Goal: Information Seeking & Learning: Learn about a topic

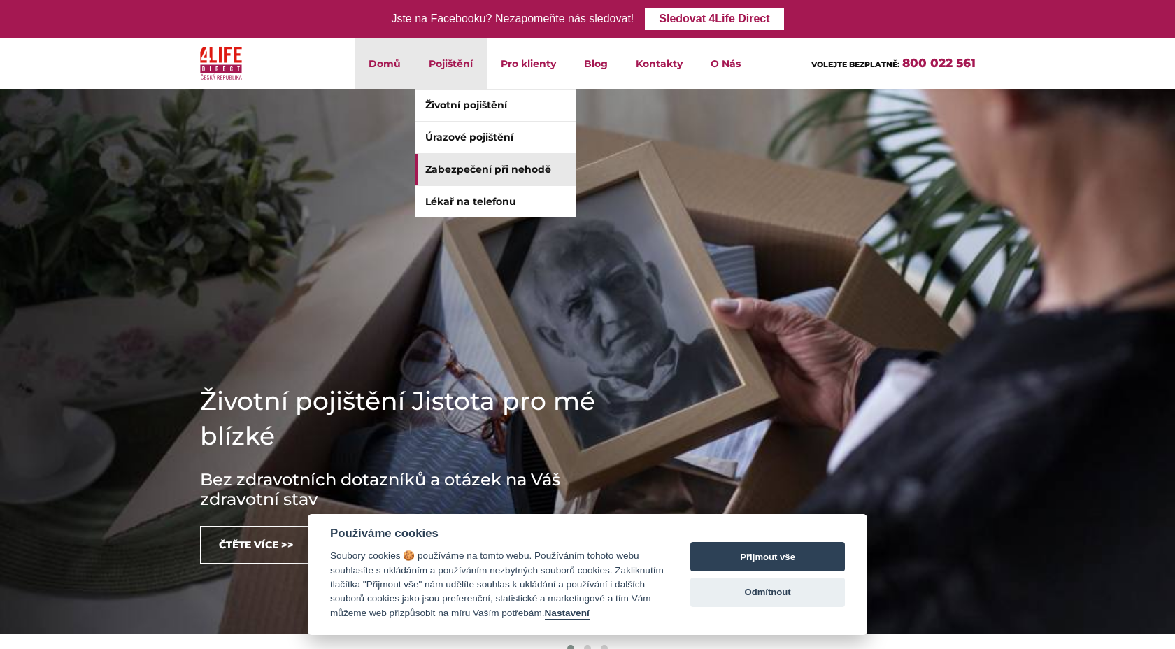
click at [461, 173] on link "Zabezpečení při nehodě" at bounding box center [495, 169] width 161 height 31
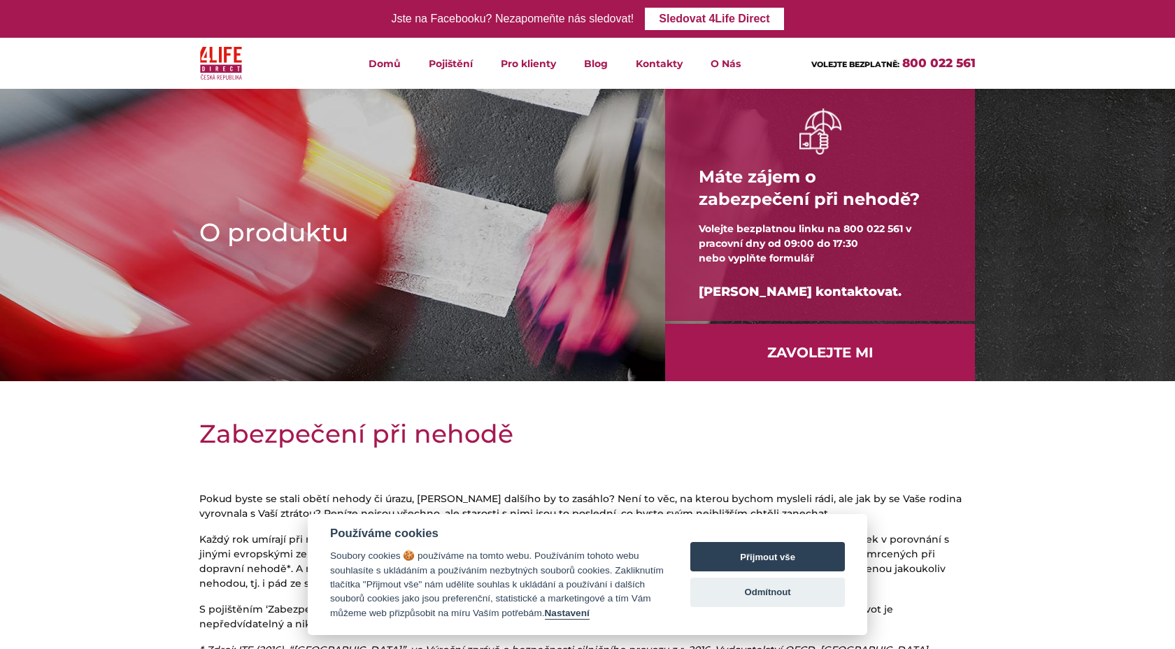
click at [233, 73] on img at bounding box center [221, 63] width 42 height 40
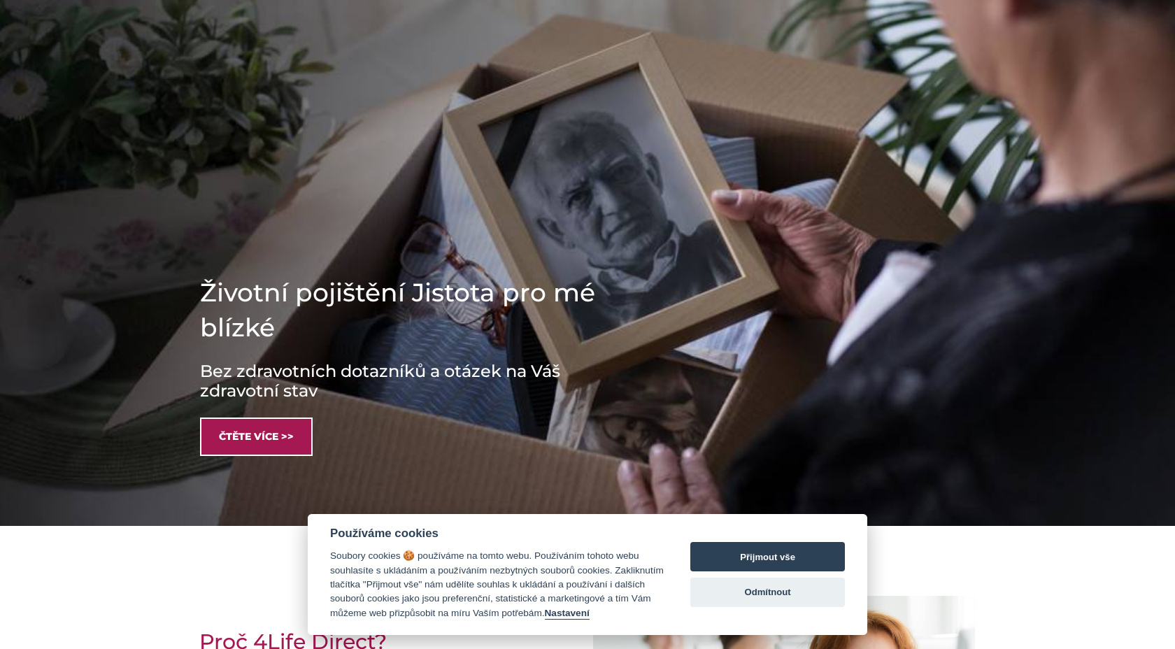
click at [243, 432] on link "Čtěte více >>" at bounding box center [256, 436] width 113 height 38
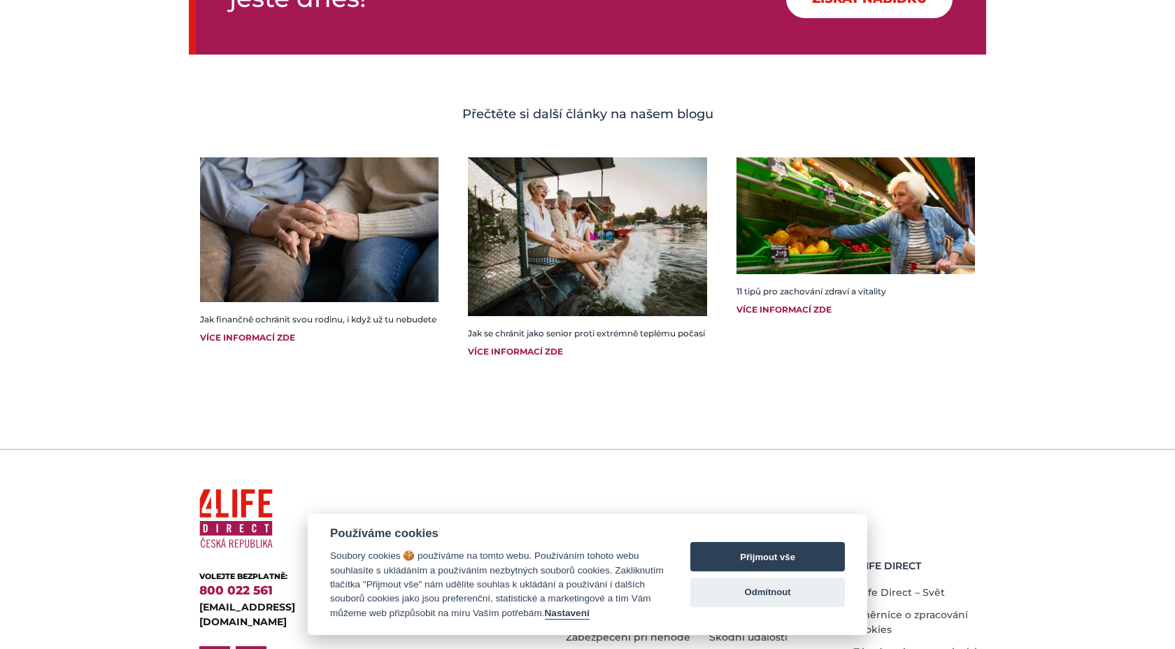
scroll to position [2382, 0]
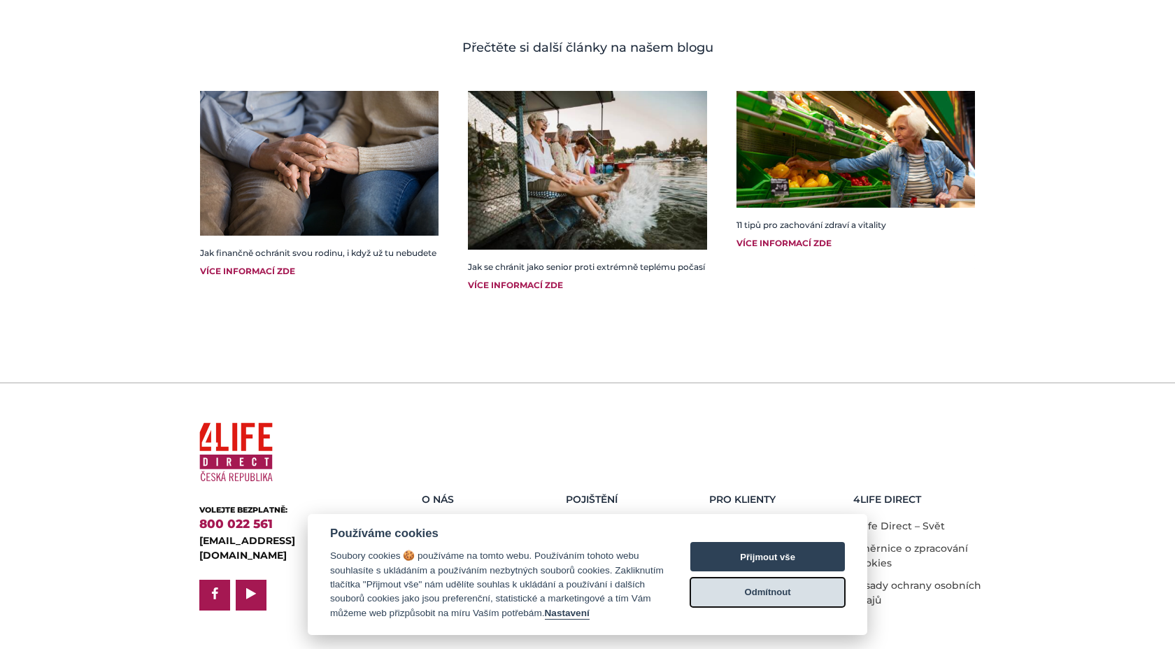
click at [761, 585] on button "Odmítnout" at bounding box center [767, 592] width 155 height 29
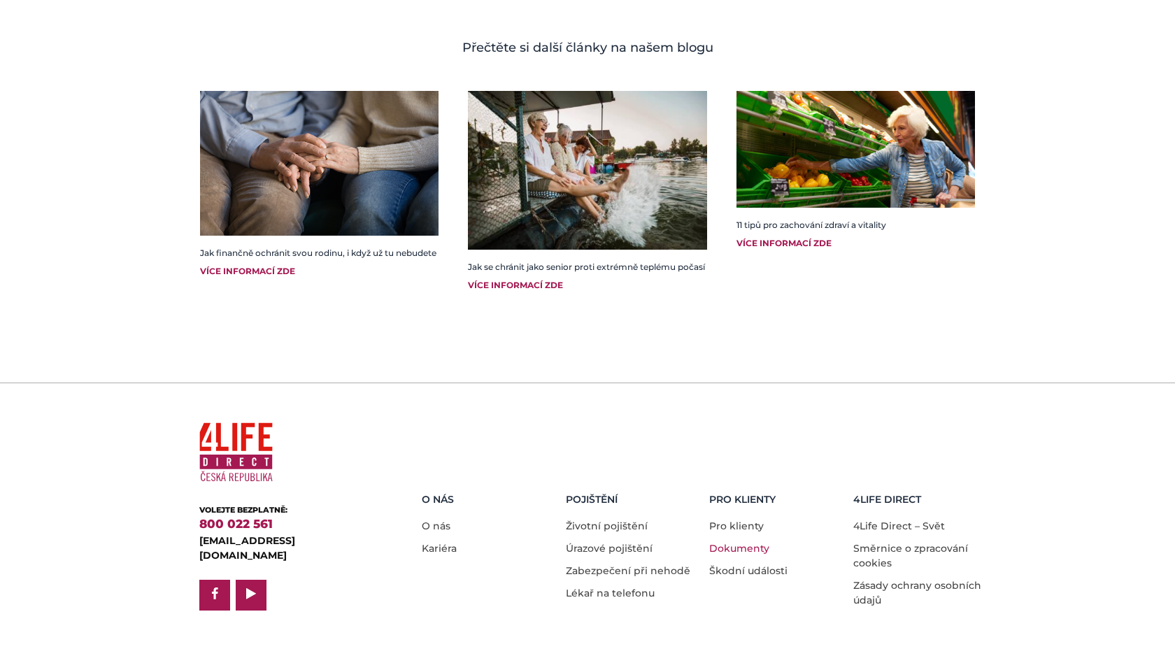
click at [724, 542] on link "Dokumenty" at bounding box center [739, 548] width 60 height 13
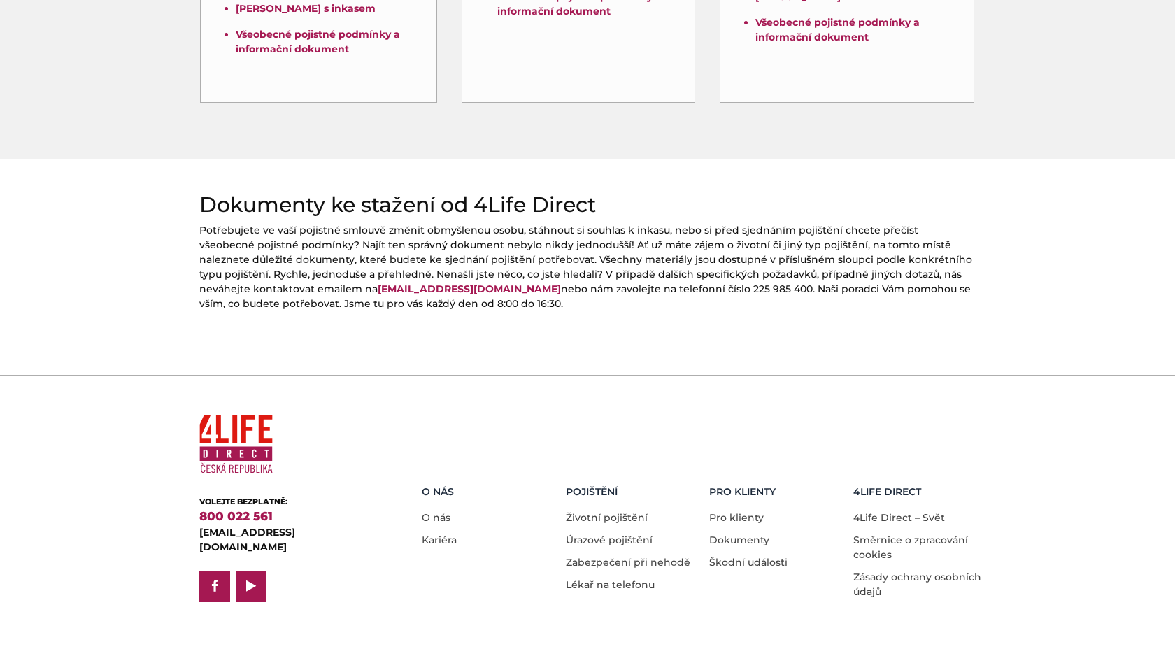
scroll to position [559, 0]
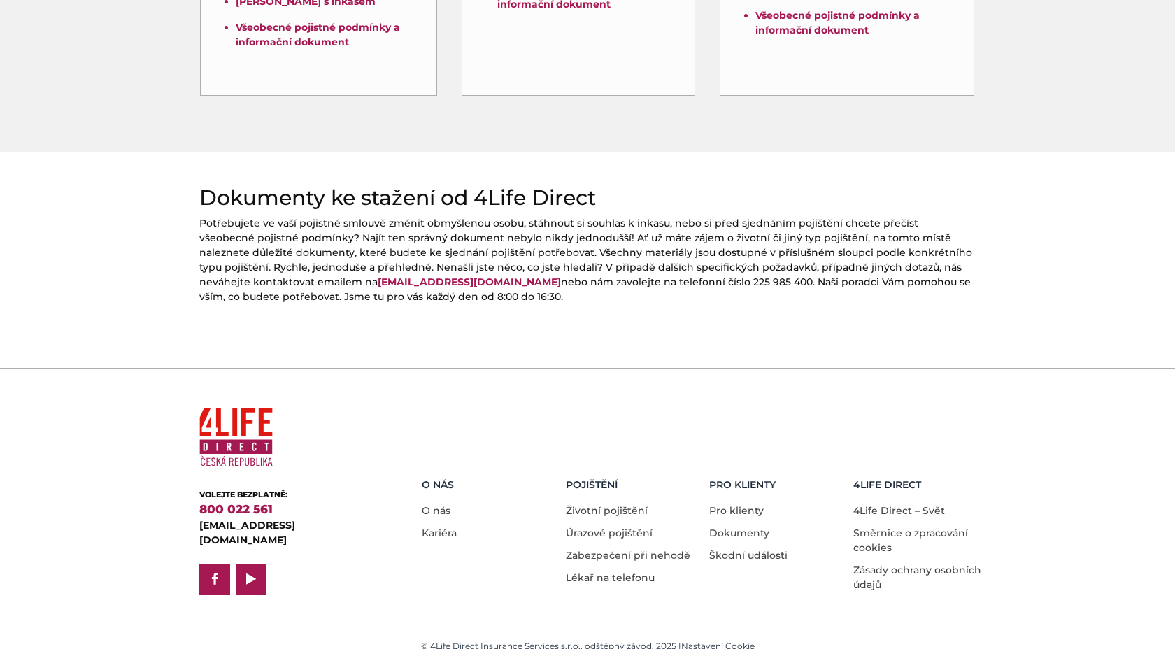
click at [741, 547] on li "Škodní události" at bounding box center [776, 552] width 134 height 22
click at [741, 549] on link "Škodní události" at bounding box center [748, 555] width 78 height 13
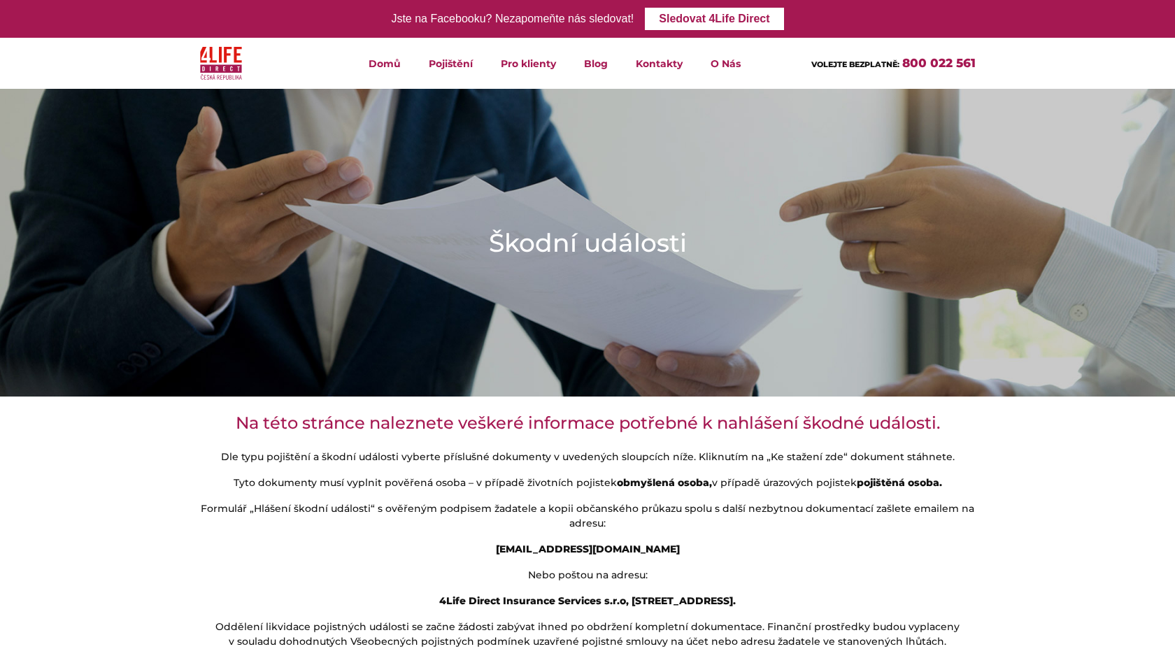
click at [220, 63] on img at bounding box center [221, 63] width 42 height 40
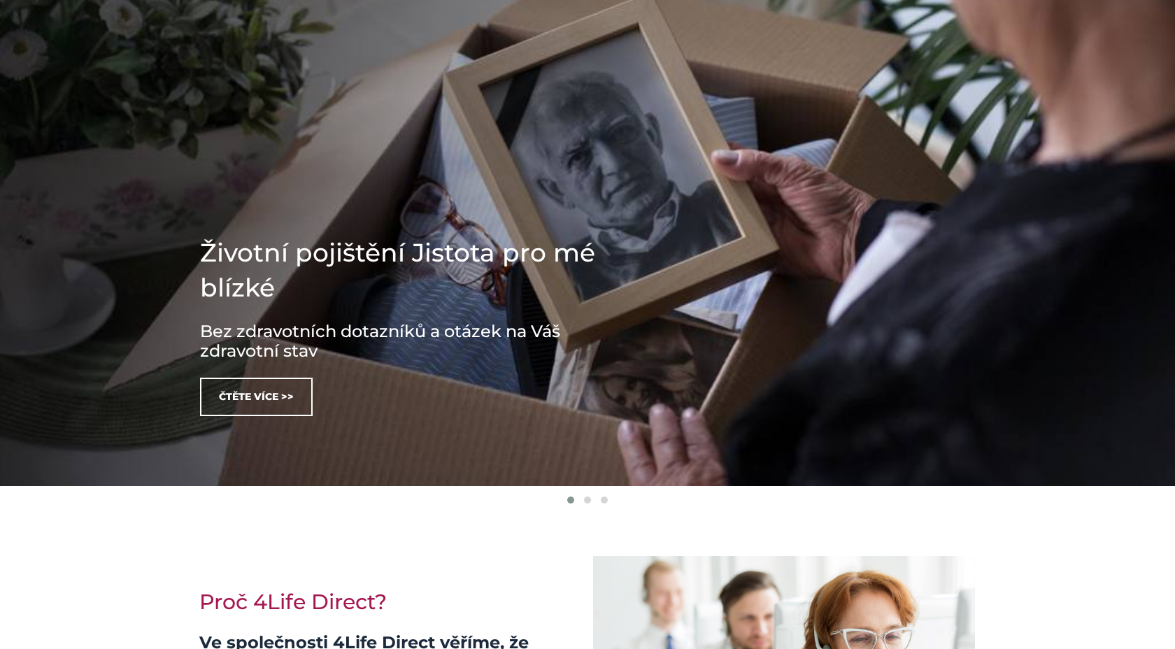
scroll to position [155, 0]
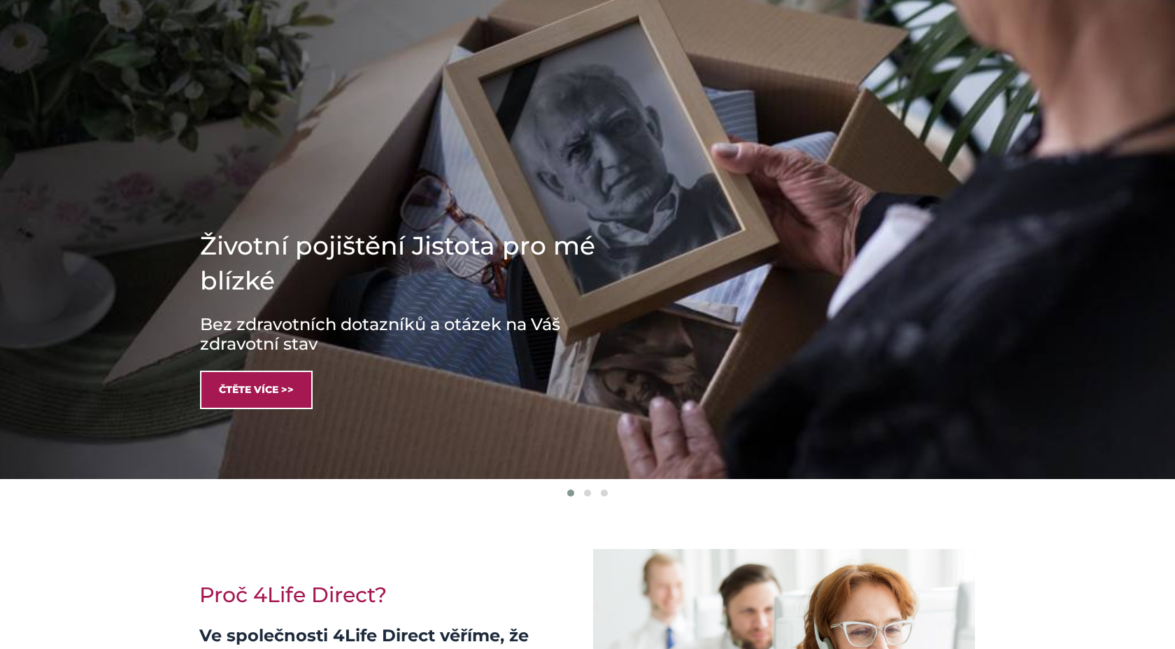
click at [251, 400] on link "Čtěte více >>" at bounding box center [256, 390] width 113 height 38
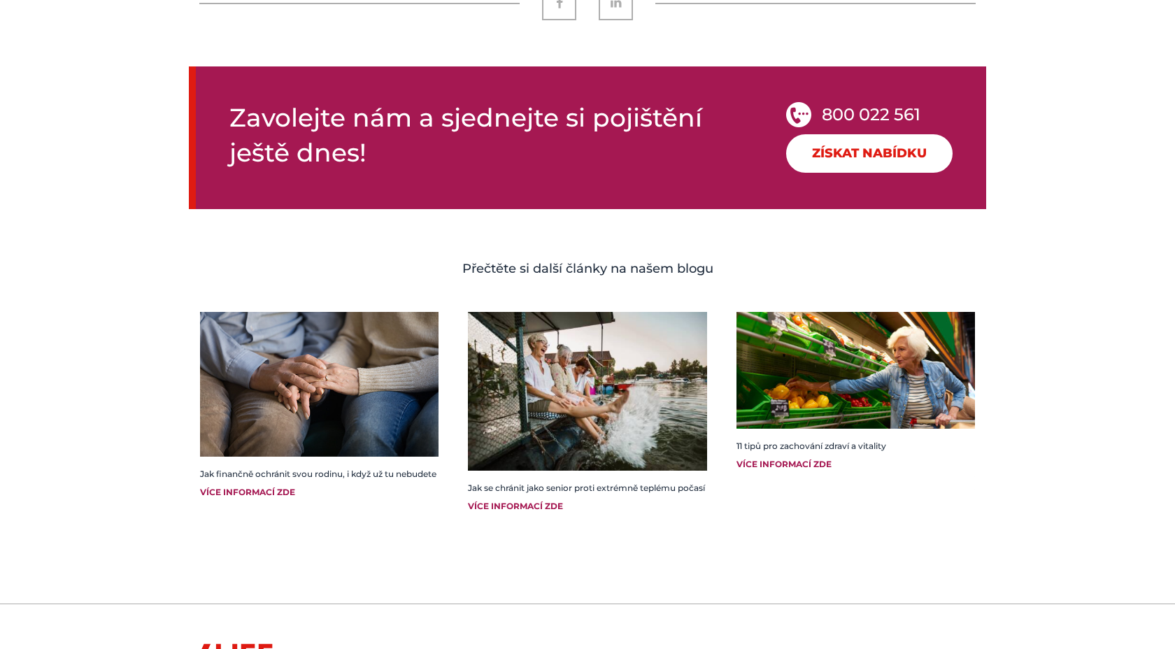
scroll to position [2382, 0]
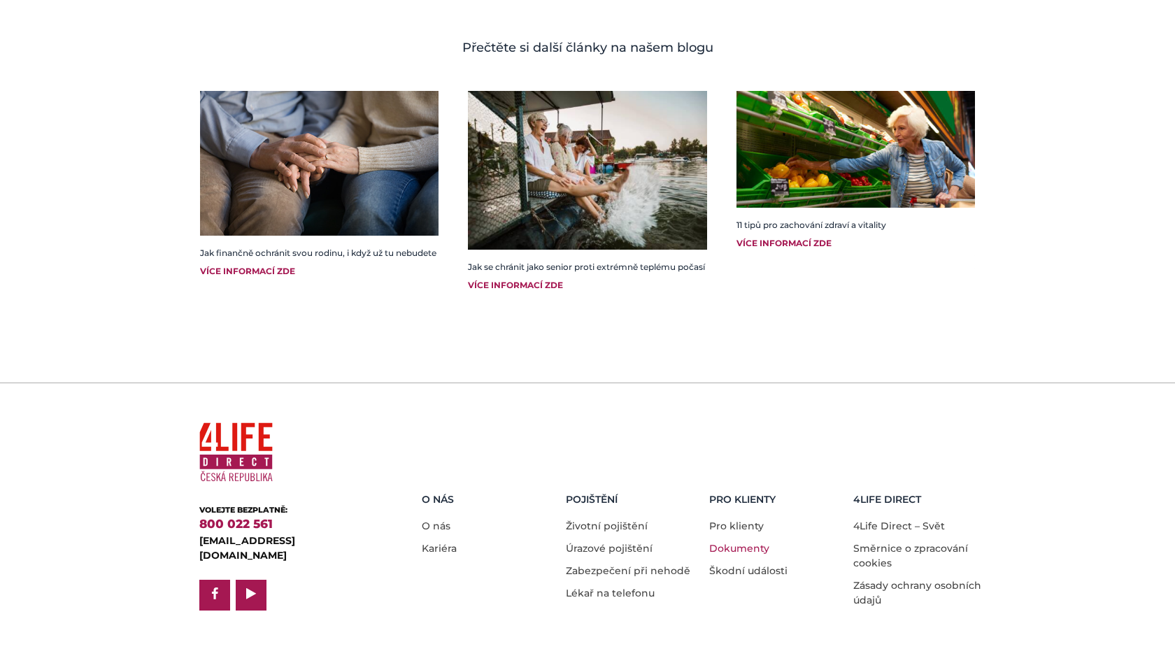
click at [727, 542] on link "Dokumenty" at bounding box center [739, 548] width 60 height 13
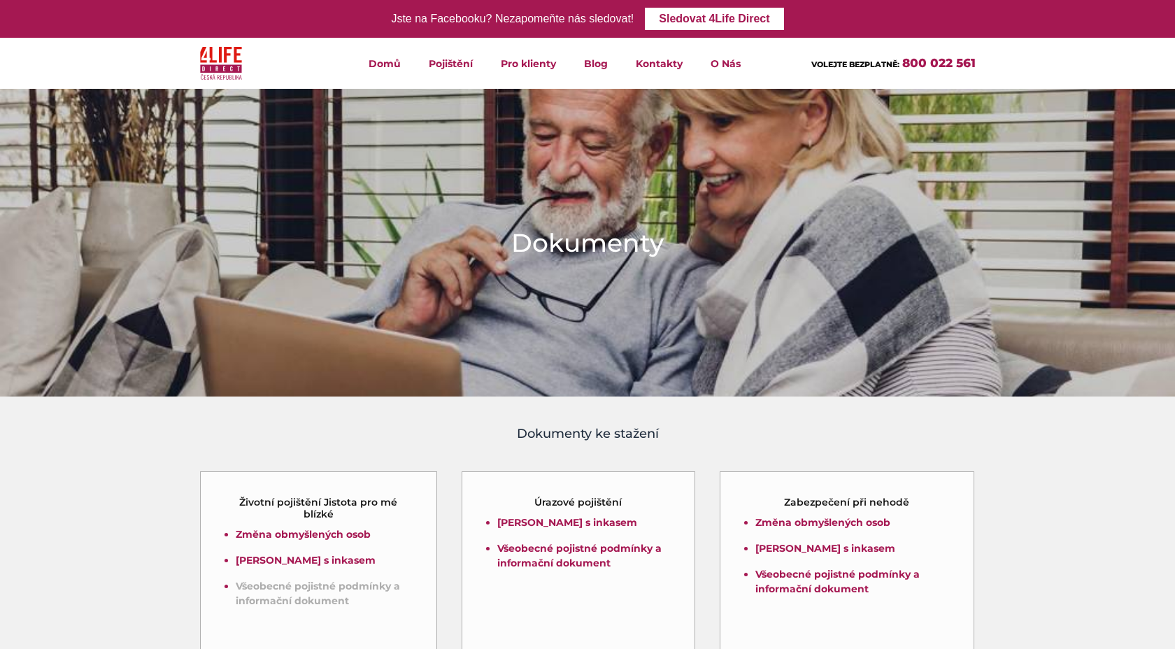
click at [277, 597] on link "Všeobecné pojistné podmínky a informační dokument" at bounding box center [318, 593] width 164 height 27
